Goal: Find specific page/section: Find specific page/section

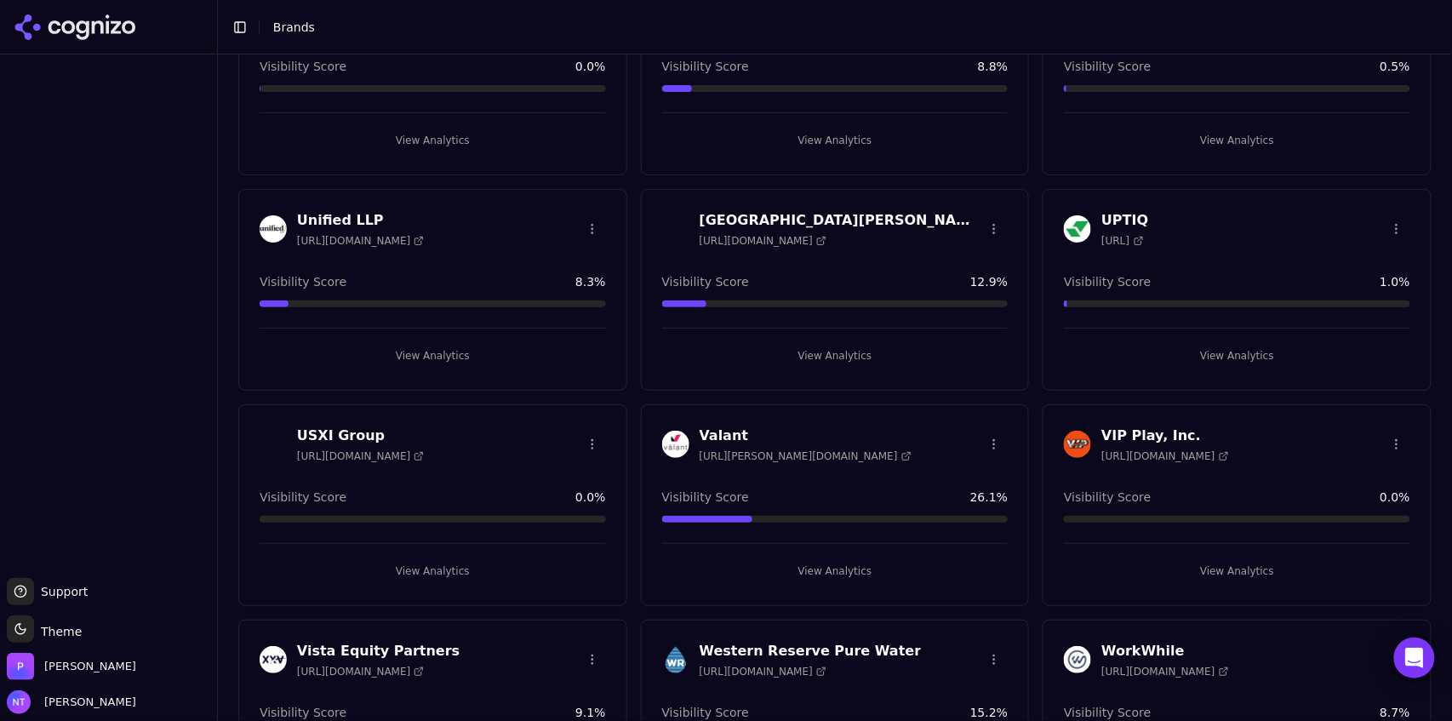
scroll to position [5066, 0]
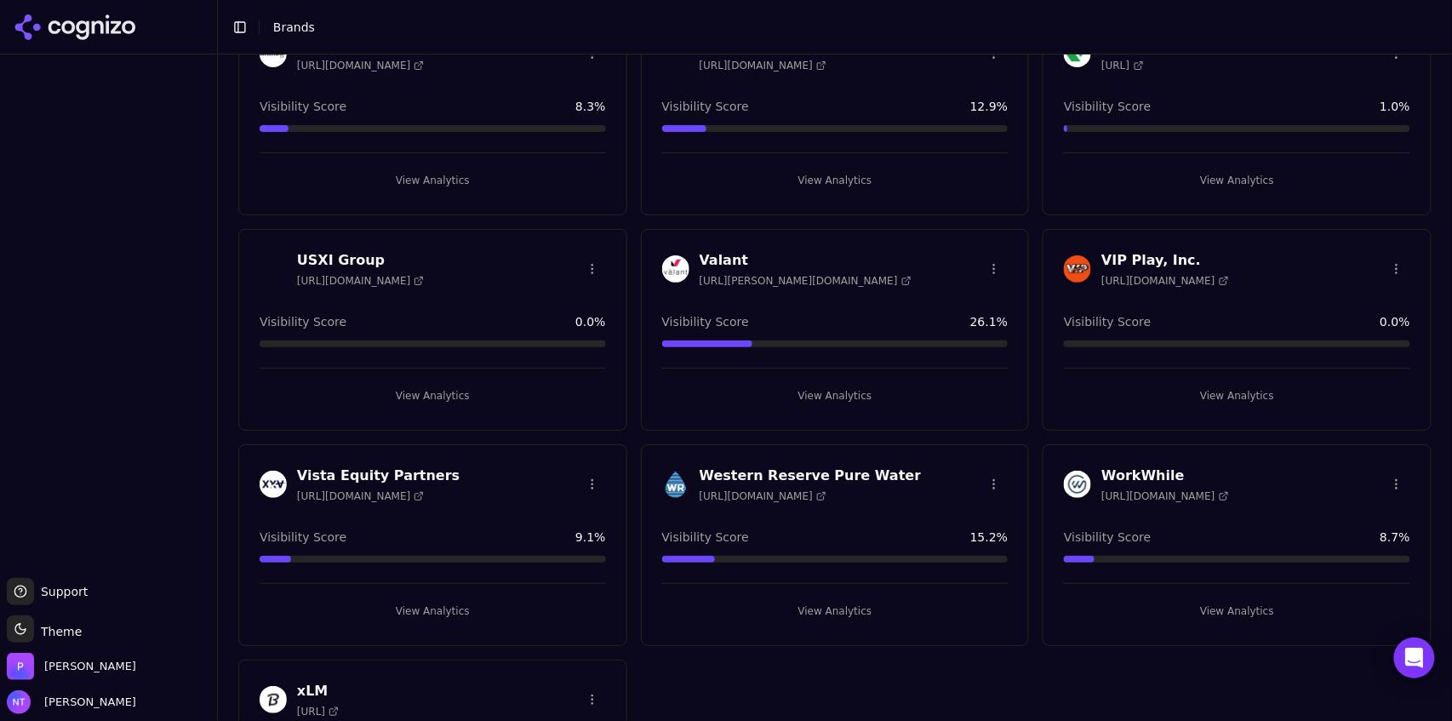
click at [1227, 389] on button "View Analytics" at bounding box center [1237, 395] width 346 height 27
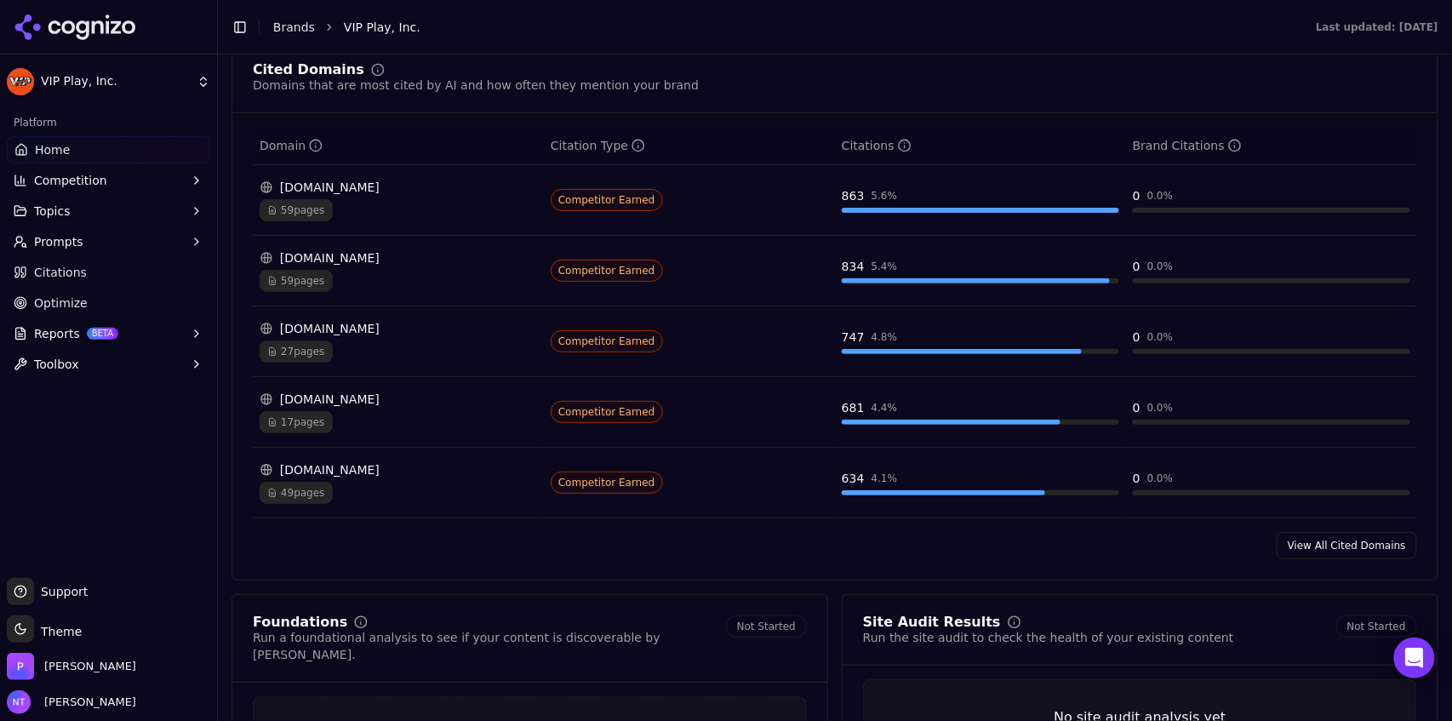
scroll to position [1752, 0]
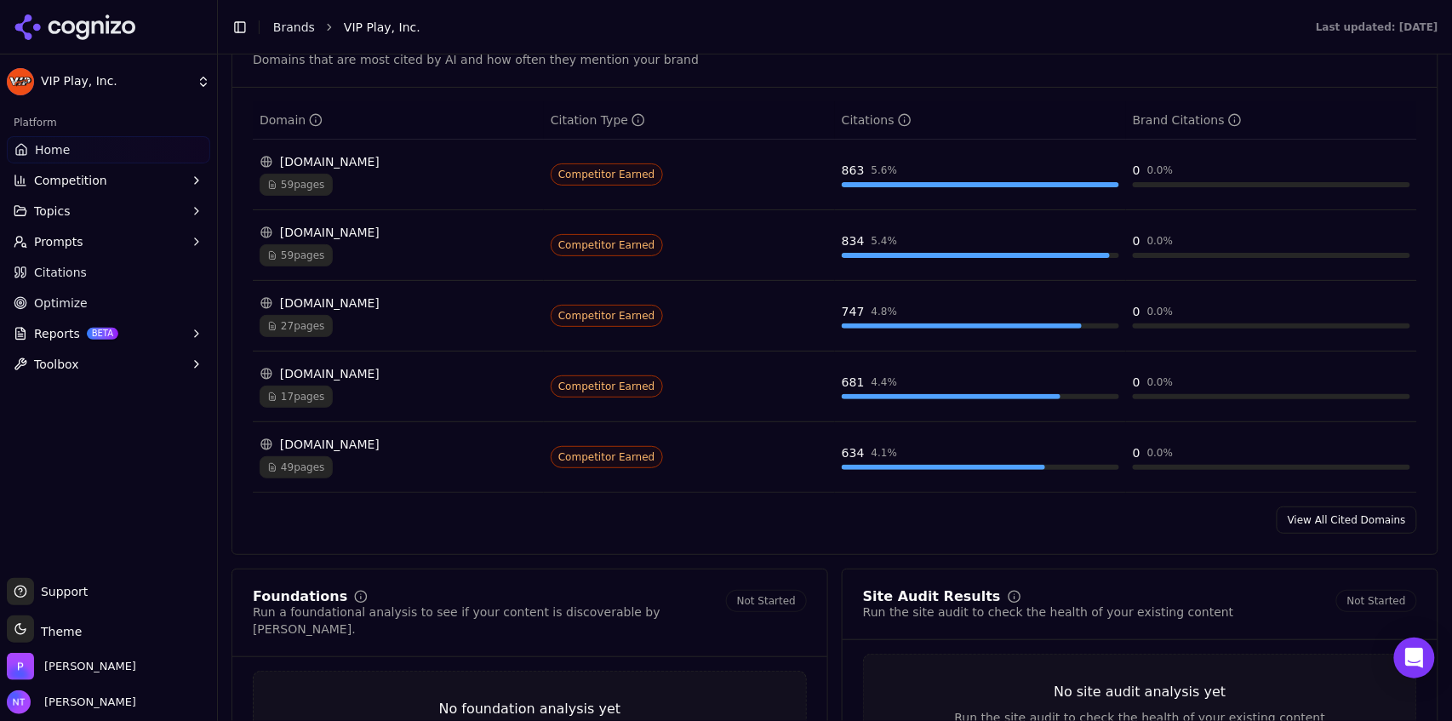
click at [1324, 520] on link "View All Cited Domains" at bounding box center [1347, 519] width 140 height 27
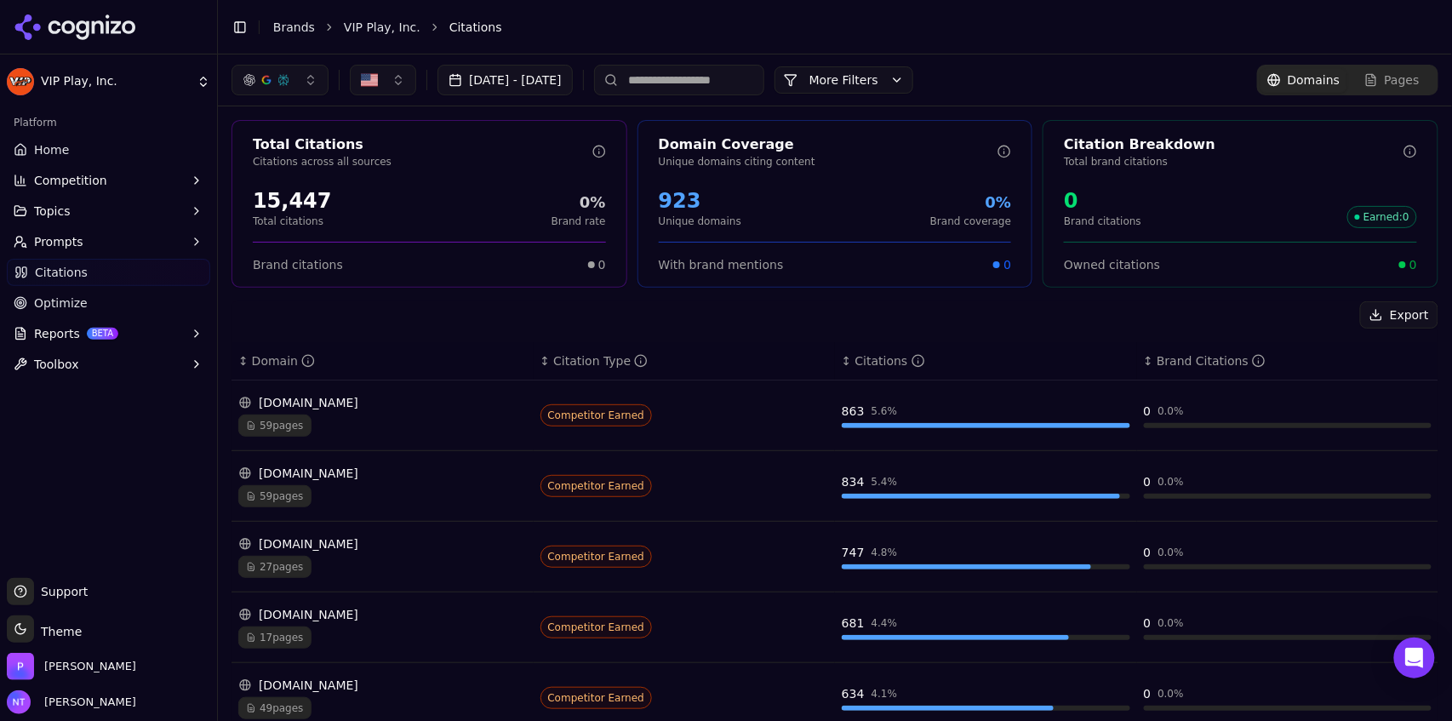
click at [725, 75] on input at bounding box center [679, 80] width 170 height 31
type input "*"
type input "***"
click at [380, 28] on link "VIP Play, Inc." at bounding box center [382, 27] width 77 height 17
